Goal: Information Seeking & Learning: Find specific fact

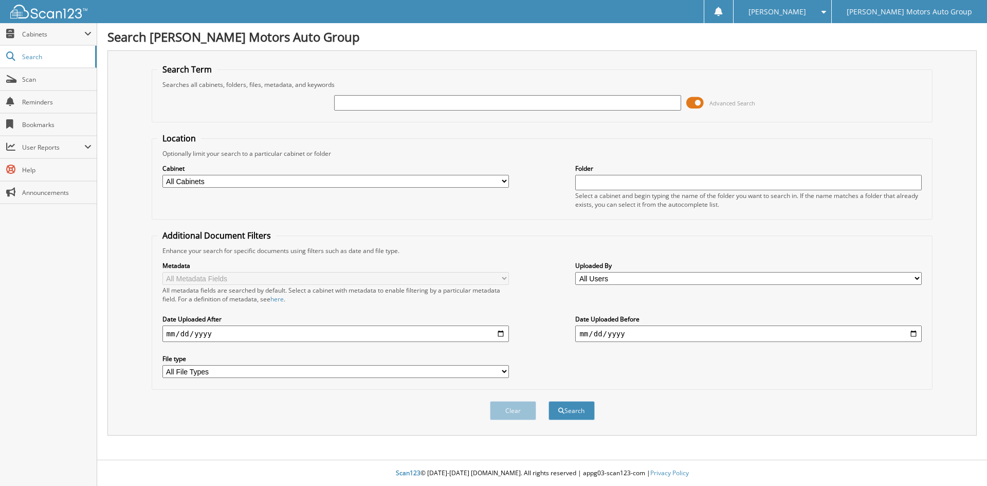
click at [342, 101] on input "text" at bounding box center [507, 102] width 346 height 15
type input "khan"
click at [571, 412] on button "Search" at bounding box center [571, 410] width 46 height 19
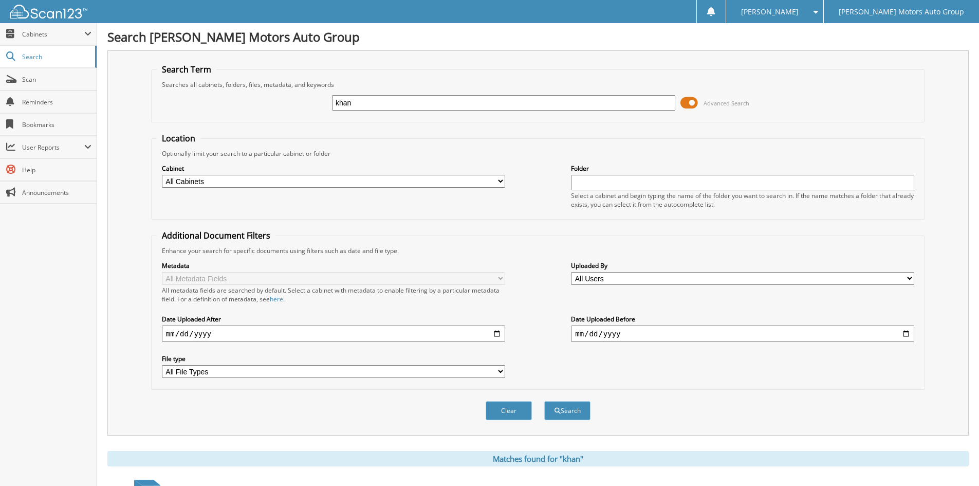
click at [690, 101] on span at bounding box center [688, 102] width 17 height 15
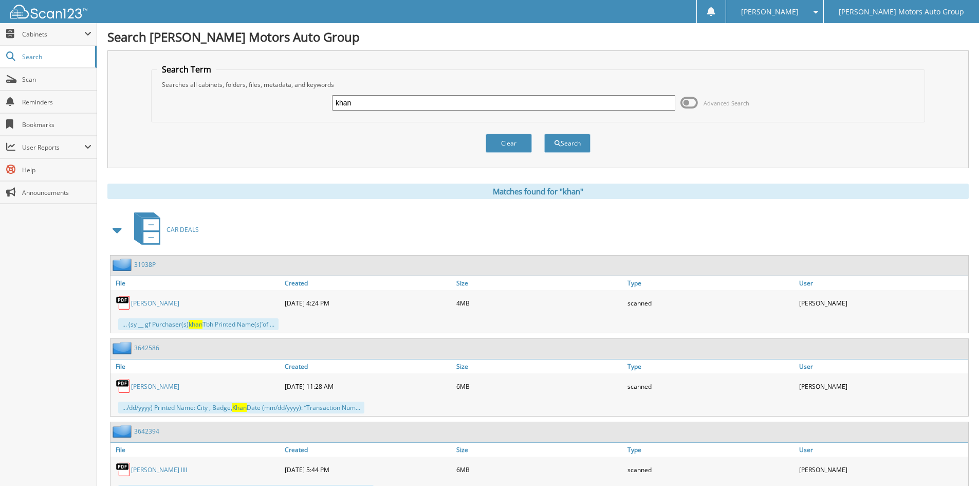
click at [690, 101] on span at bounding box center [688, 102] width 17 height 15
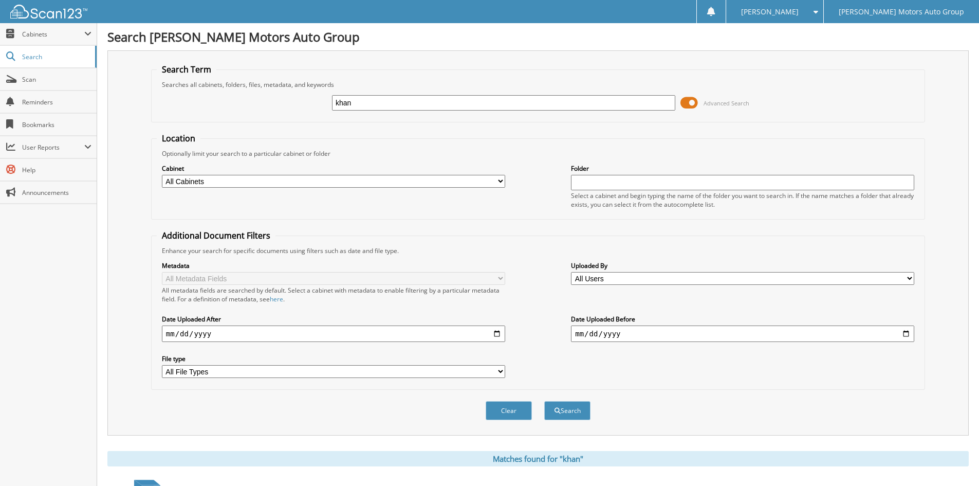
click at [683, 97] on span at bounding box center [688, 102] width 17 height 15
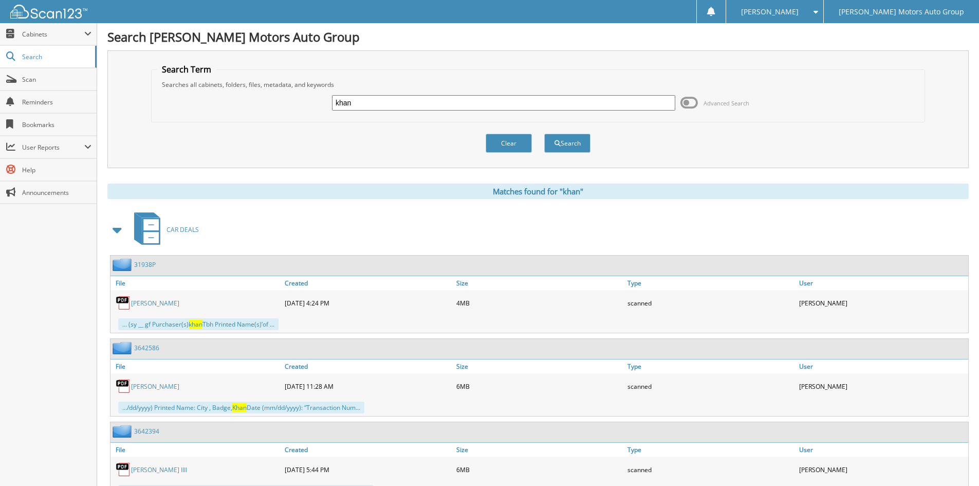
click at [354, 104] on input "khan" at bounding box center [503, 102] width 343 height 15
click at [170, 230] on span "CAR DEALS" at bounding box center [183, 229] width 32 height 9
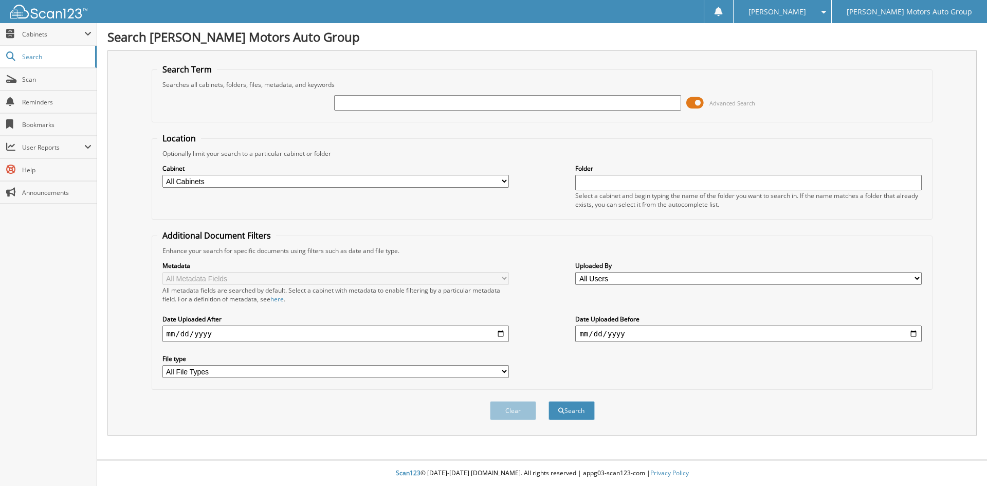
click at [346, 101] on input "text" at bounding box center [507, 102] width 346 height 15
type input "khan"
click at [697, 101] on span at bounding box center [694, 102] width 17 height 15
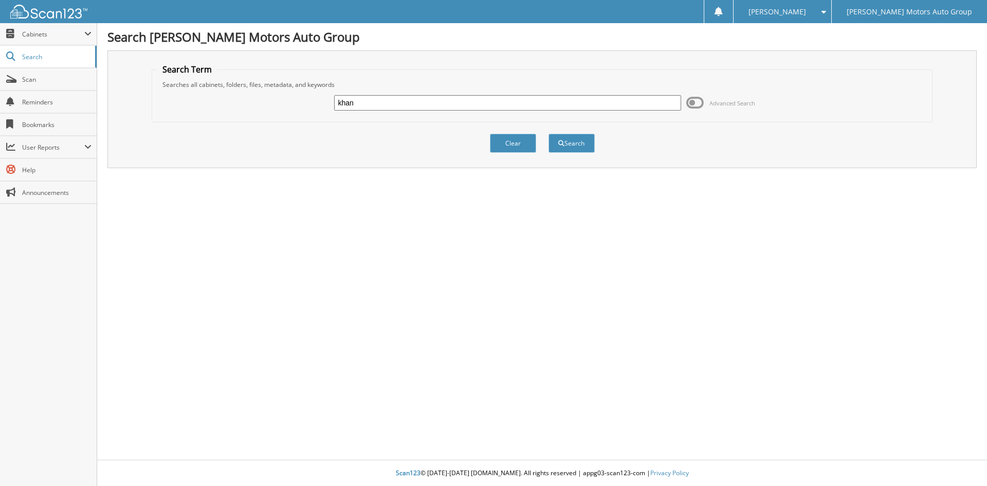
click at [696, 104] on span at bounding box center [694, 102] width 17 height 15
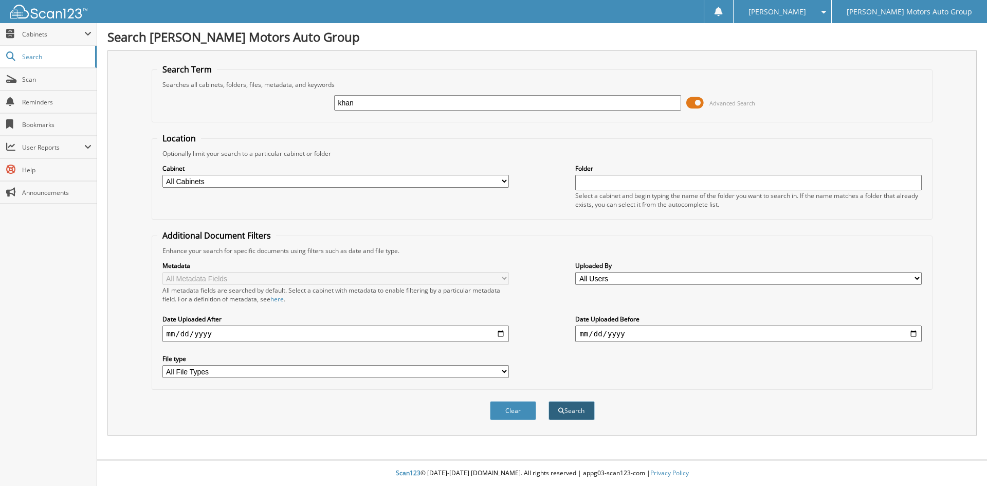
click at [577, 416] on button "Search" at bounding box center [571, 410] width 46 height 19
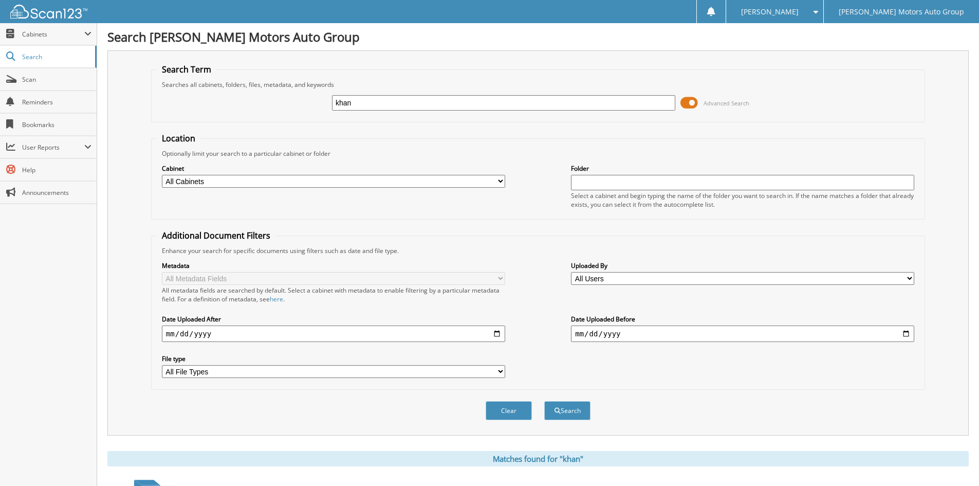
click at [686, 100] on span at bounding box center [688, 102] width 17 height 15
